Goal: Task Accomplishment & Management: Use online tool/utility

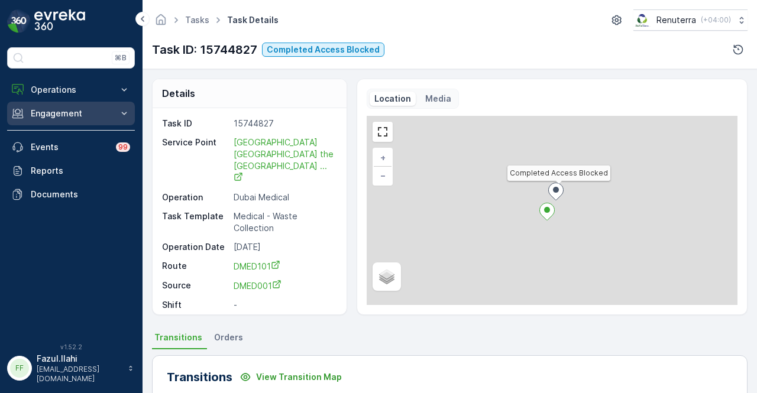
click at [70, 124] on button "Engagement" at bounding box center [71, 114] width 128 height 24
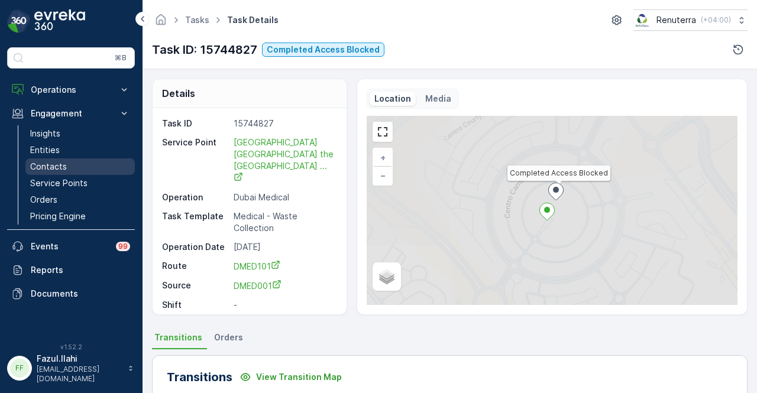
click at [70, 173] on link "Contacts" at bounding box center [79, 167] width 109 height 17
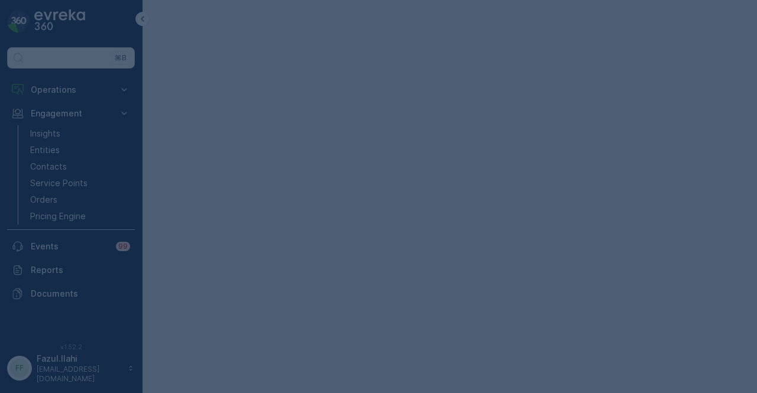
click at [70, 177] on div at bounding box center [378, 196] width 757 height 393
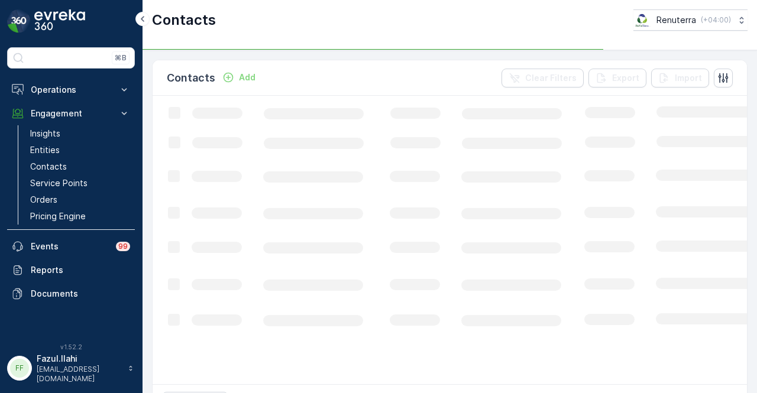
click at [70, 177] on p "Service Points" at bounding box center [58, 183] width 57 height 12
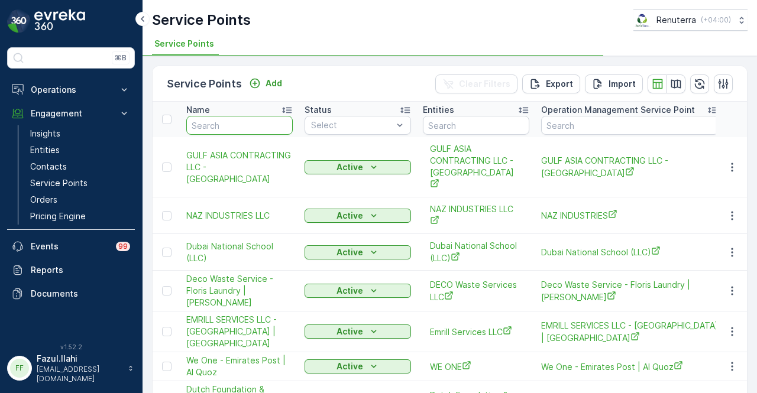
click at [216, 125] on input "text" at bounding box center [239, 125] width 106 height 19
click at [218, 126] on input "text" at bounding box center [239, 125] width 106 height 19
type input "tarheel"
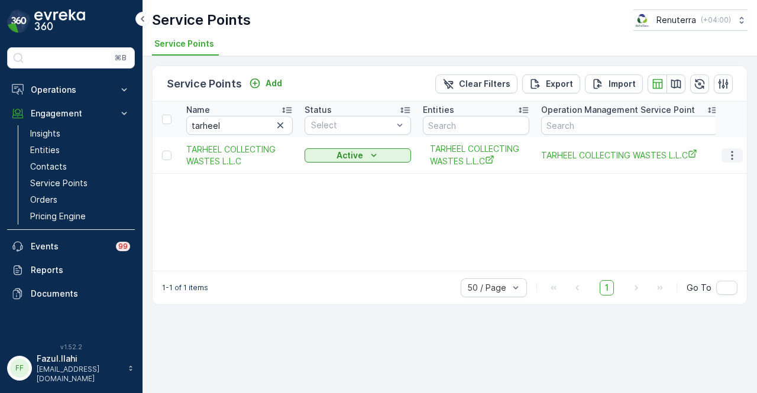
click at [615, 158] on icon "button" at bounding box center [732, 156] width 12 height 12
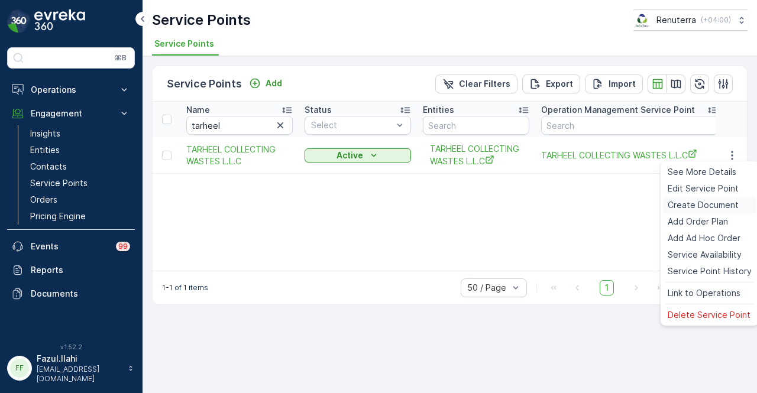
click at [615, 205] on span "Create Document" at bounding box center [703, 205] width 71 height 12
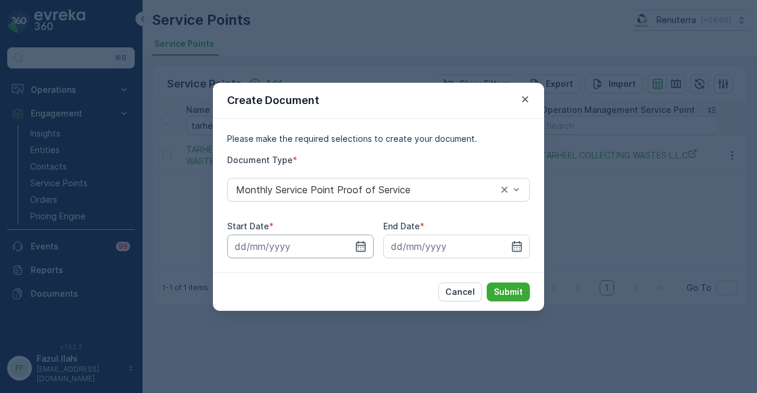
drag, startPoint x: 366, startPoint y: 250, endPoint x: 365, endPoint y: 238, distance: 11.8
click at [366, 250] on icon "button" at bounding box center [361, 246] width 10 height 11
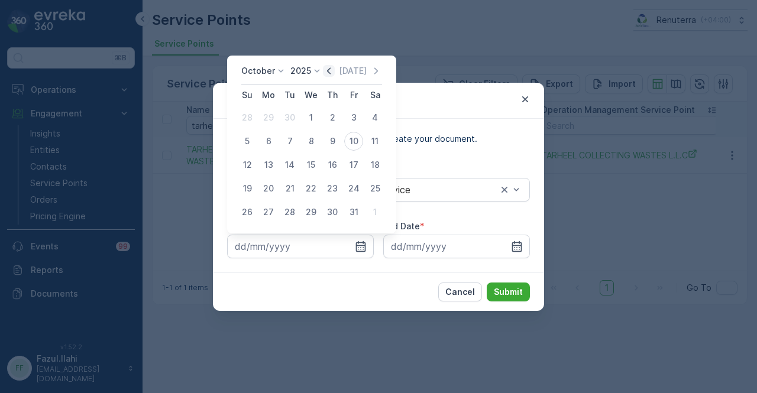
click at [334, 70] on icon "button" at bounding box center [329, 71] width 12 height 12
click at [271, 123] on div "1" at bounding box center [268, 117] width 19 height 19
type input "01.09.2025"
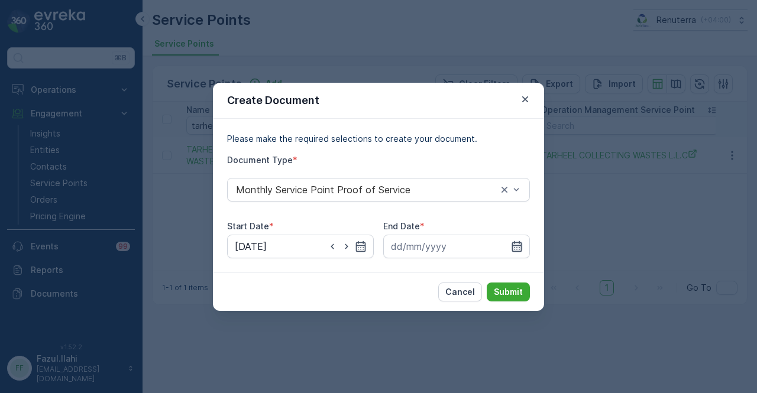
drag, startPoint x: 516, startPoint y: 247, endPoint x: 513, endPoint y: 237, distance: 9.8
click at [516, 247] on icon "button" at bounding box center [517, 247] width 12 height 12
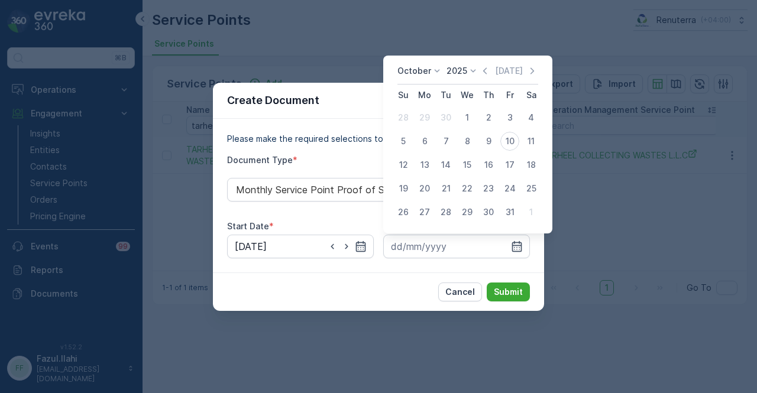
click at [492, 78] on div "October 2025 Today" at bounding box center [468, 75] width 141 height 20
click at [490, 73] on icon "button" at bounding box center [485, 71] width 12 height 12
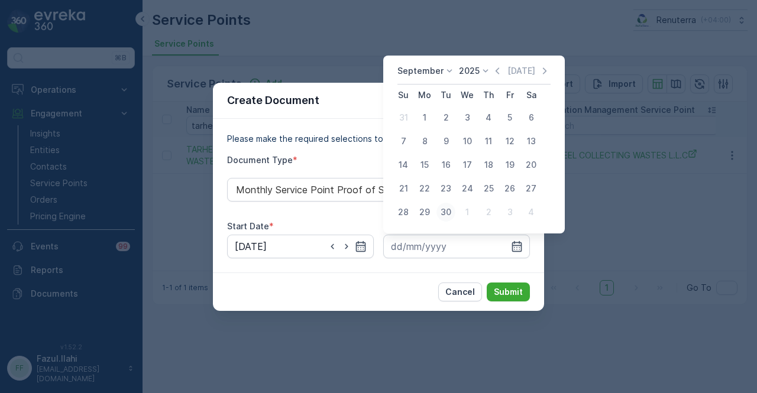
click at [448, 215] on div "30" at bounding box center [446, 212] width 19 height 19
type input "30.09.2025"
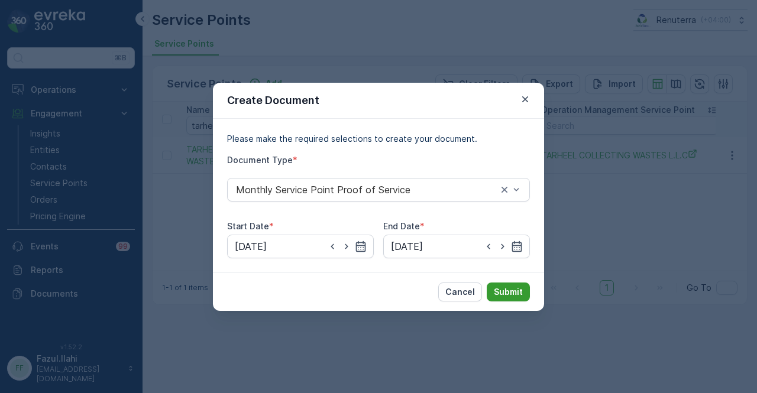
click at [508, 291] on p "Submit" at bounding box center [508, 292] width 29 height 12
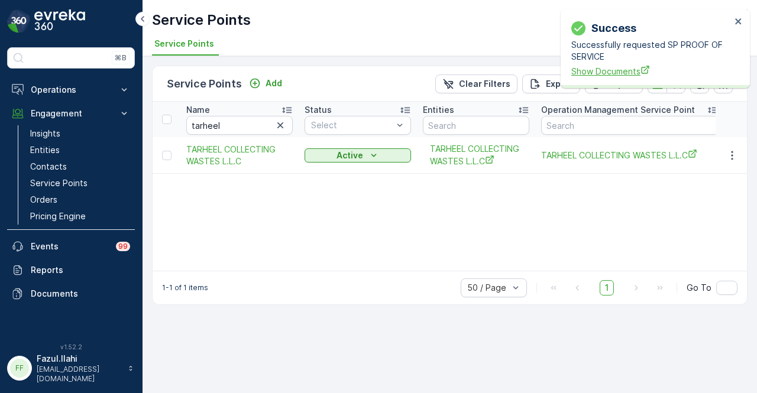
click at [580, 66] on span "Show Documents" at bounding box center [651, 71] width 160 height 12
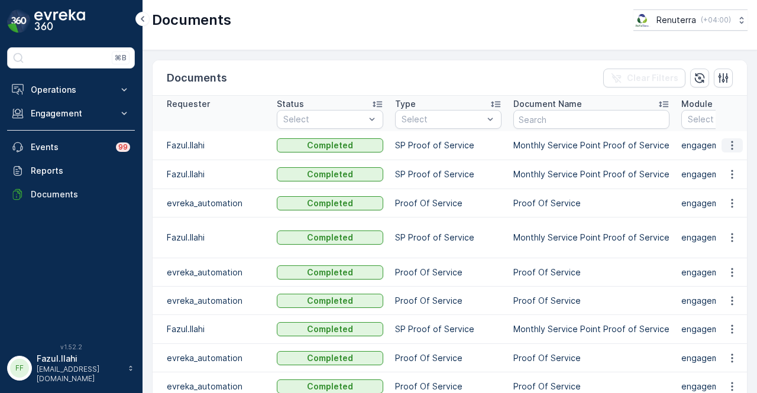
click at [735, 153] on td at bounding box center [732, 145] width 32 height 29
click at [731, 144] on icon "button" at bounding box center [732, 146] width 12 height 12
click at [723, 161] on span "See Details" at bounding box center [729, 162] width 46 height 12
